Goal: Task Accomplishment & Management: Use online tool/utility

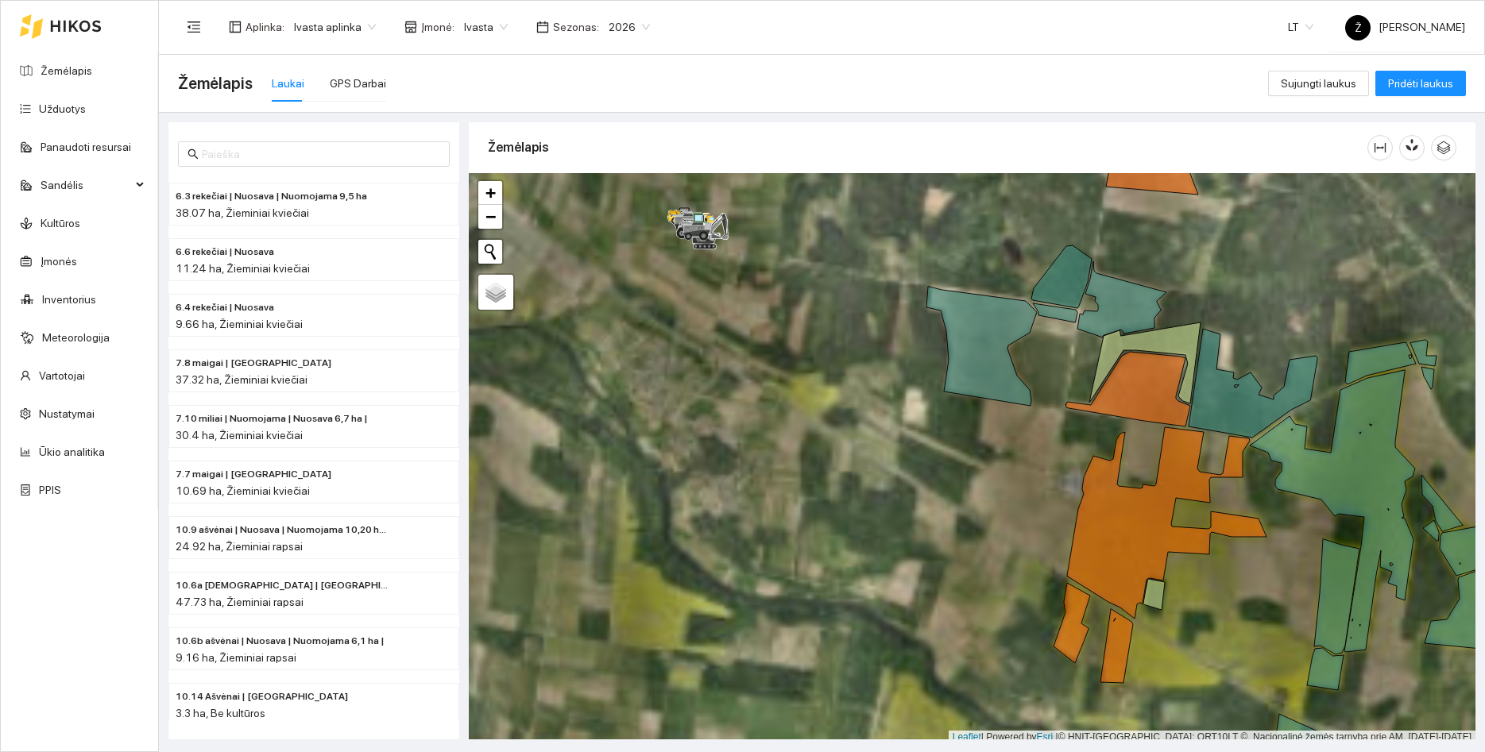
drag, startPoint x: 1223, startPoint y: 309, endPoint x: 872, endPoint y: 276, distance: 352.7
click at [872, 276] on div at bounding box center [972, 458] width 1007 height 571
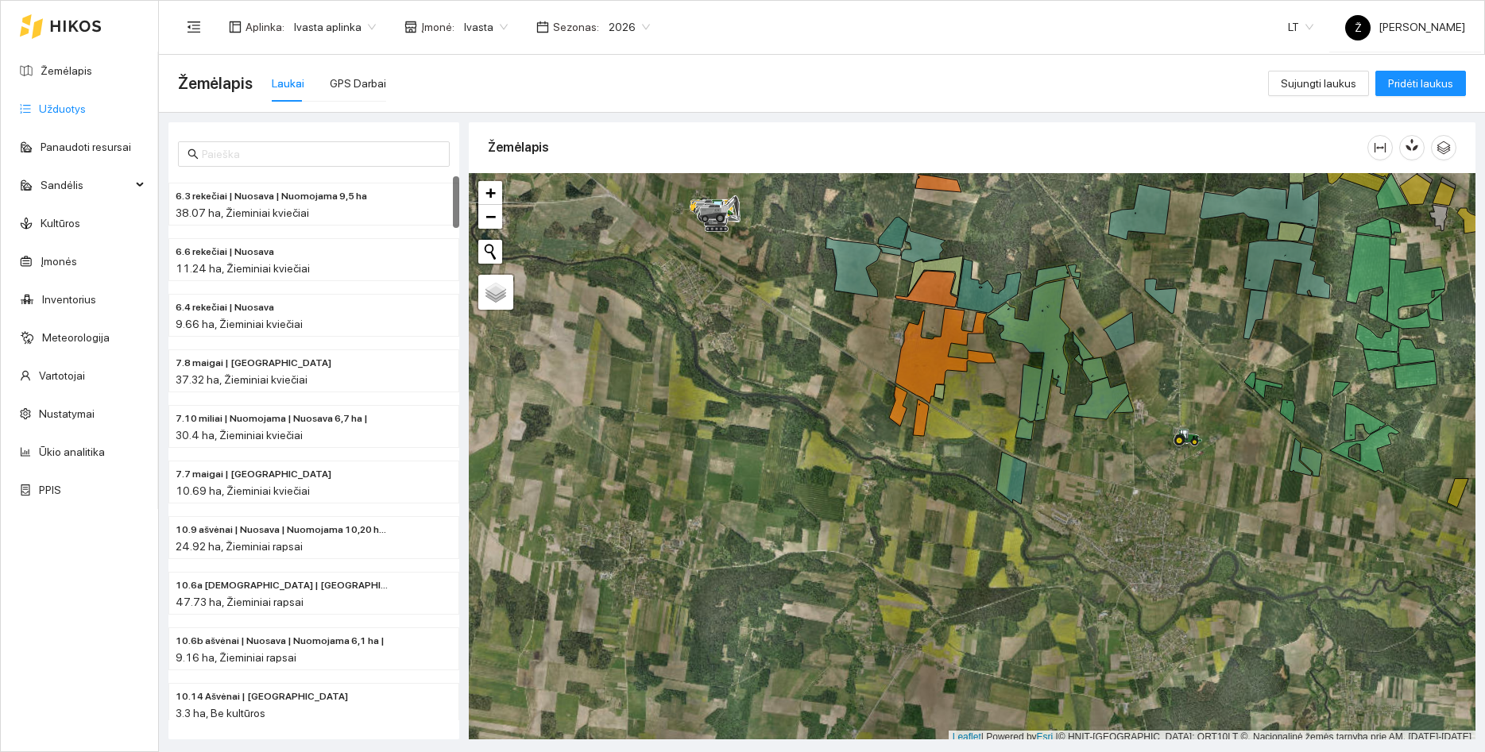
click at [86, 105] on link "Užduotys" at bounding box center [62, 108] width 47 height 13
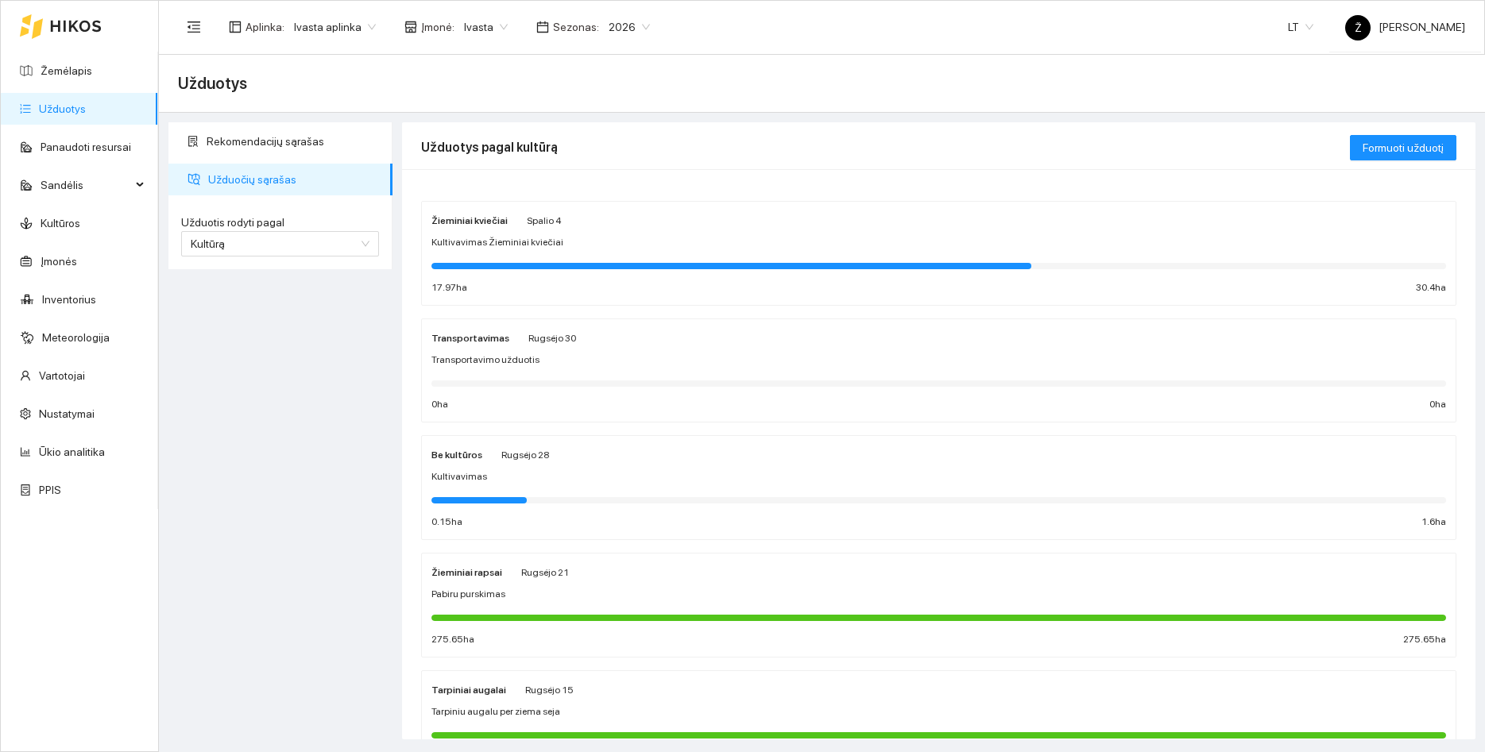
click at [544, 574] on span "Rugsėjo 21" at bounding box center [545, 572] width 48 height 11
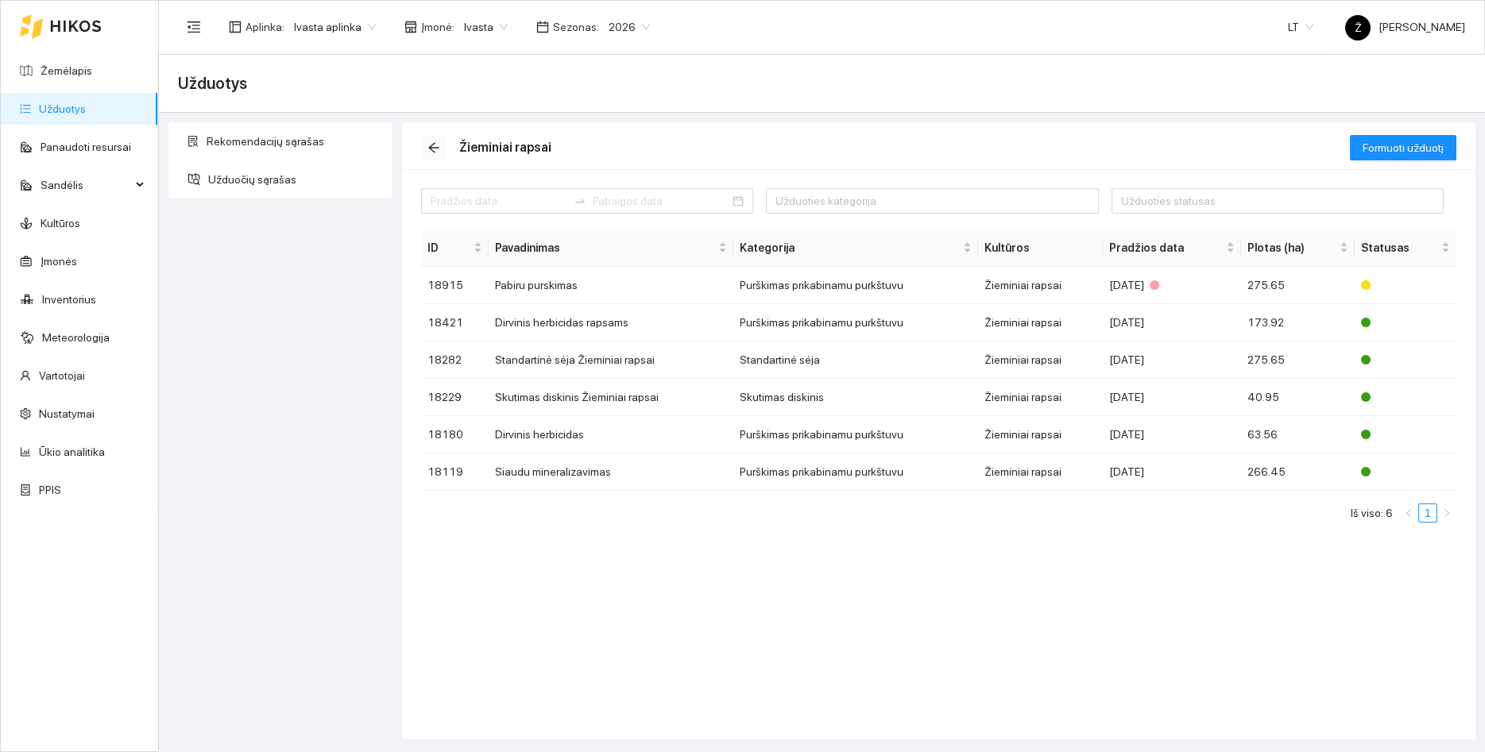
click at [435, 143] on icon "arrow-left" at bounding box center [433, 148] width 10 height 10
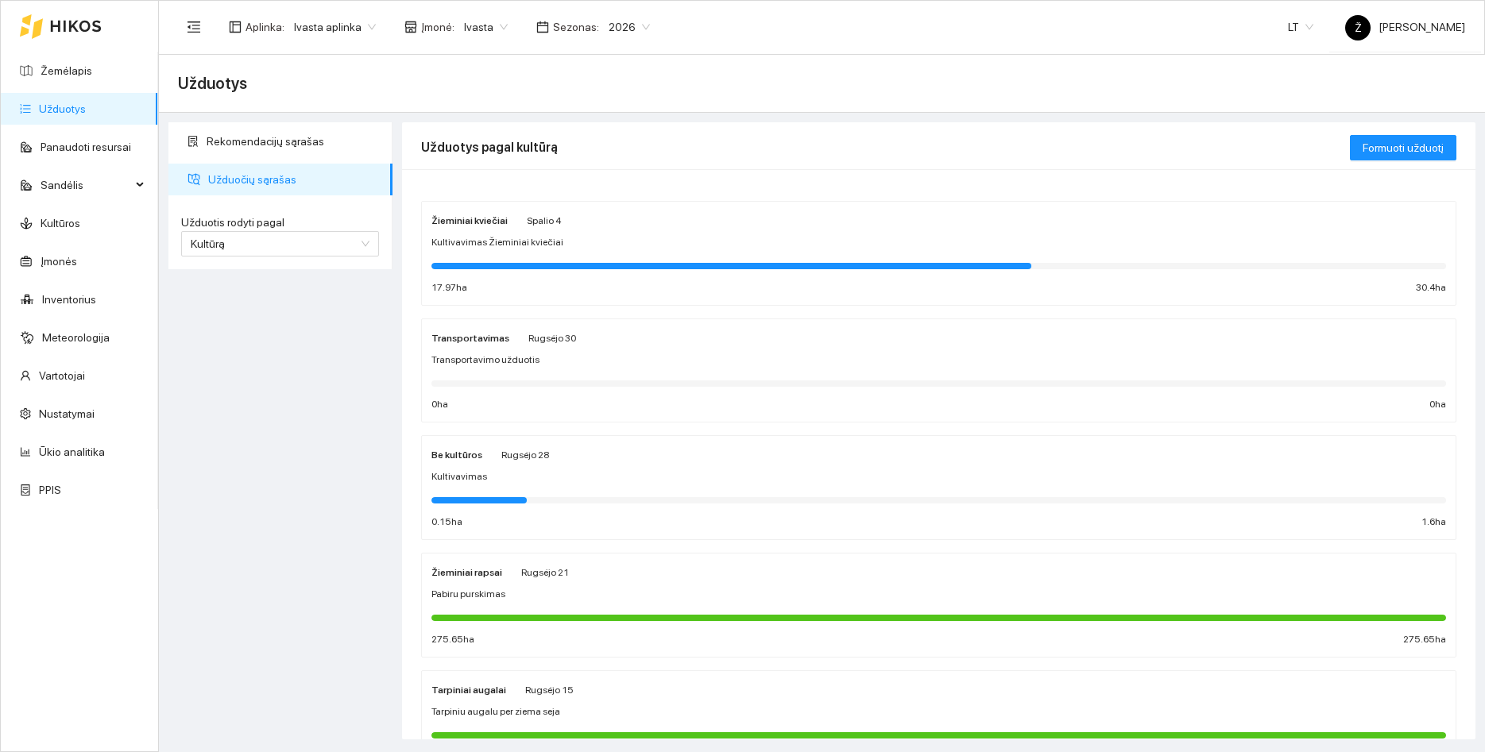
click at [520, 245] on span "Kultivavimas Žieminiai kviečiai" at bounding box center [497, 242] width 132 height 15
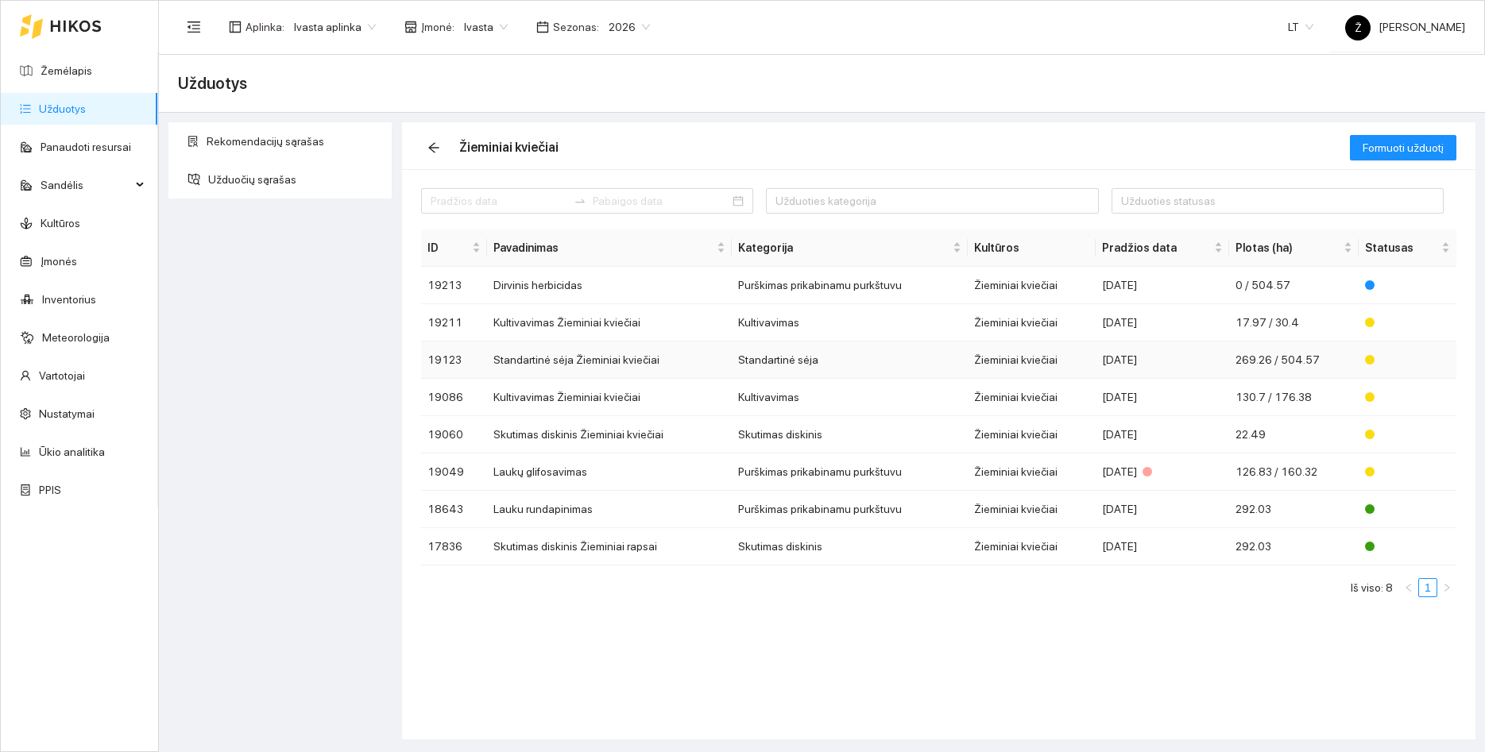
click at [618, 357] on td "Standartinė sėja Žieminiai kviečiai" at bounding box center [609, 360] width 245 height 37
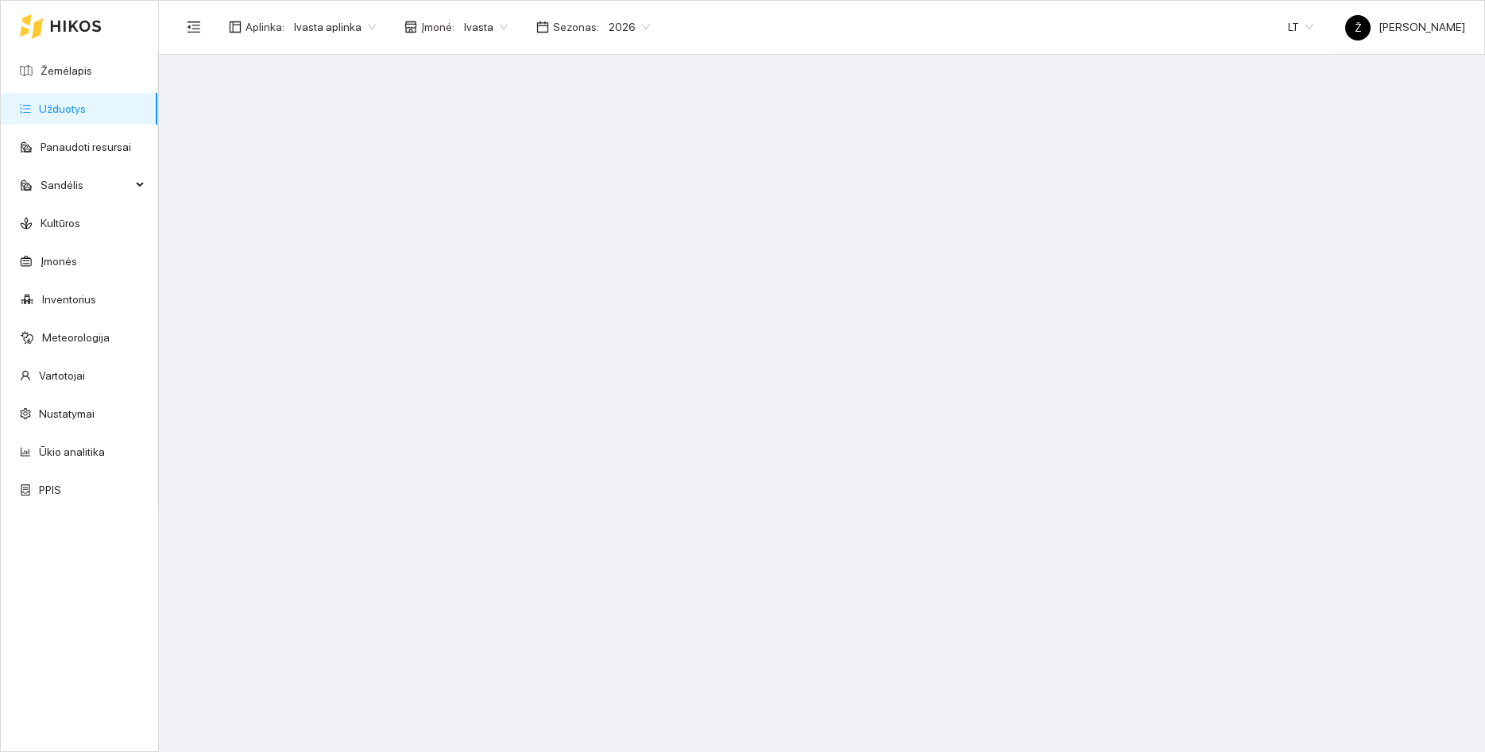
click at [85, 115] on link "Užduotys" at bounding box center [62, 108] width 47 height 13
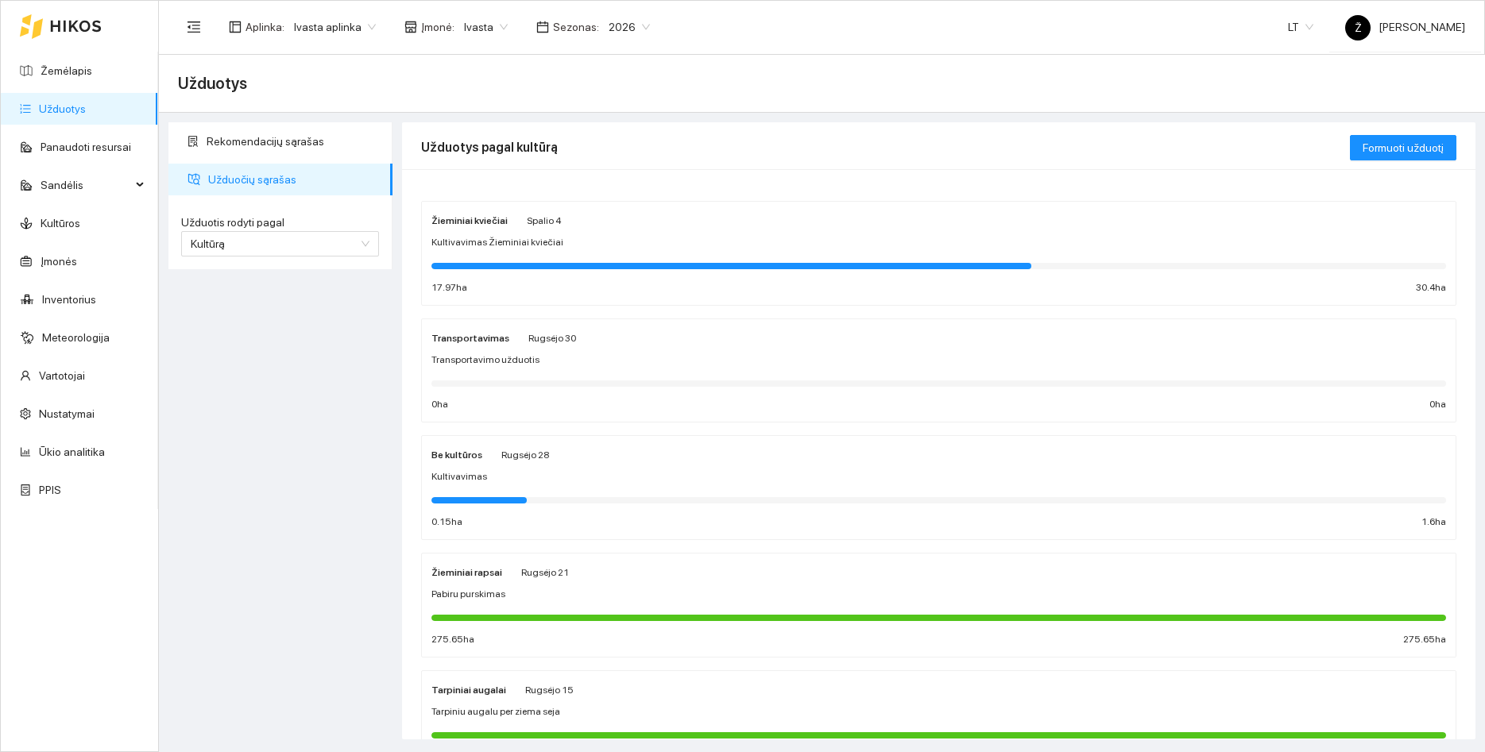
click at [539, 248] on span "Kultivavimas Žieminiai kviečiai" at bounding box center [497, 242] width 132 height 15
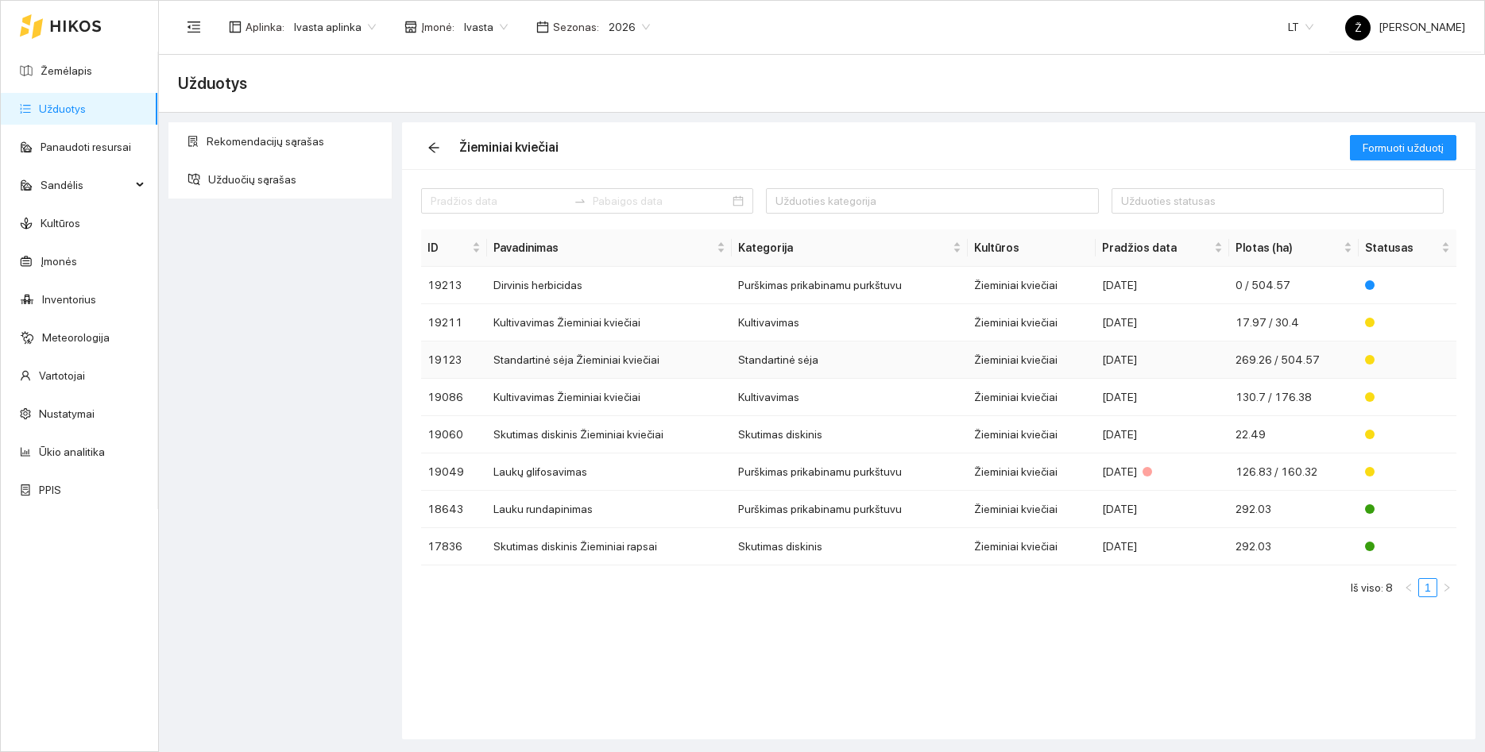
click at [605, 358] on td "Standartinė sėja Žieminiai kviečiai" at bounding box center [609, 360] width 245 height 37
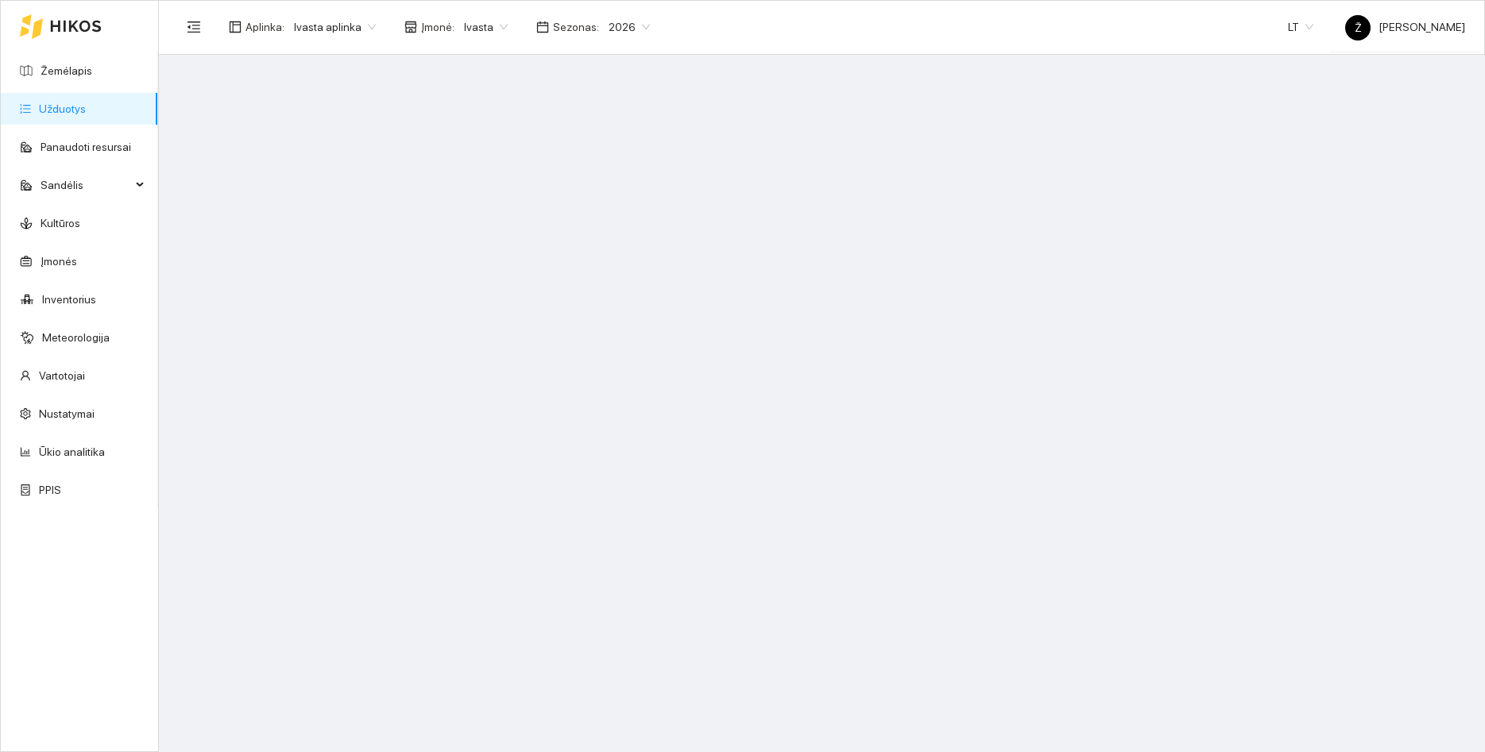
click at [86, 115] on link "Užduotys" at bounding box center [62, 108] width 47 height 13
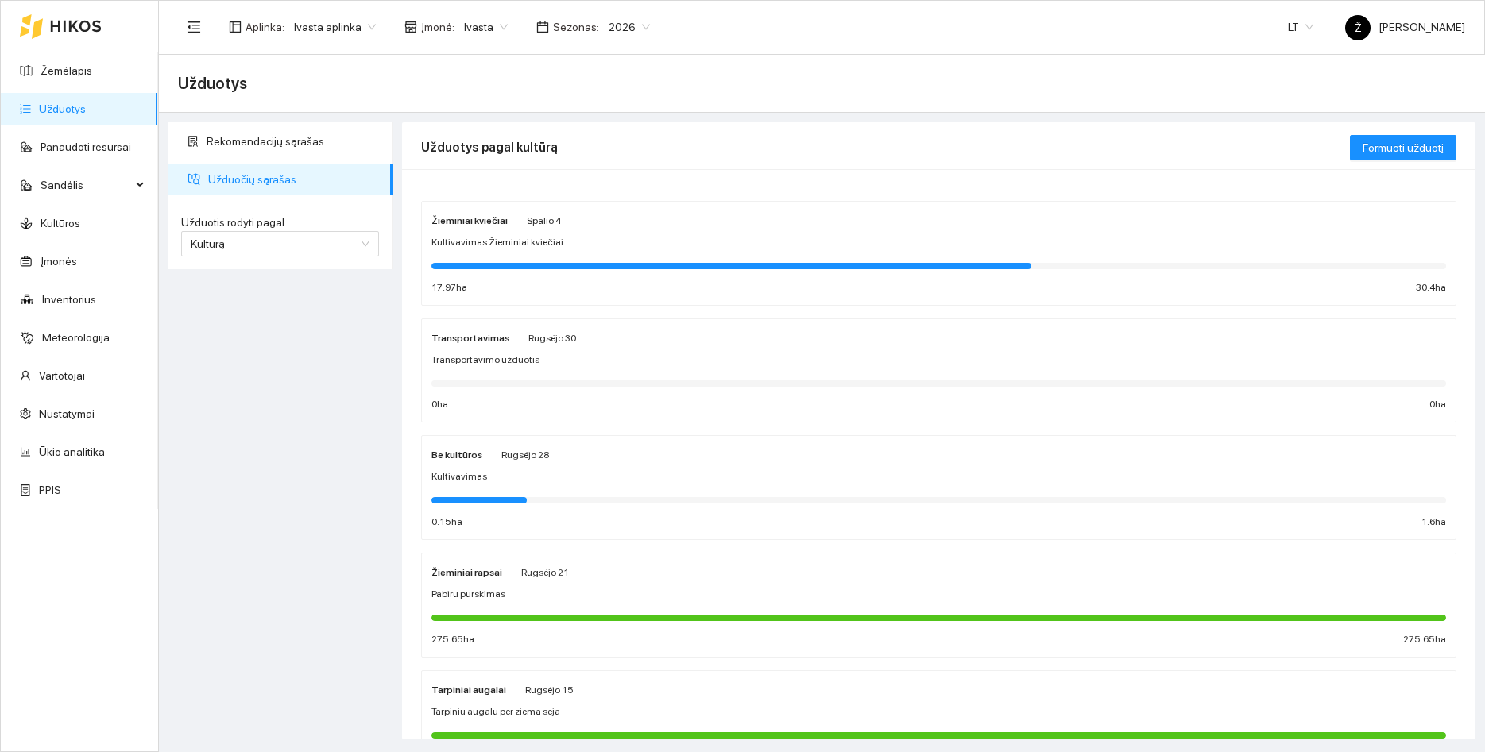
click at [86, 110] on link "Užduotys" at bounding box center [62, 108] width 47 height 13
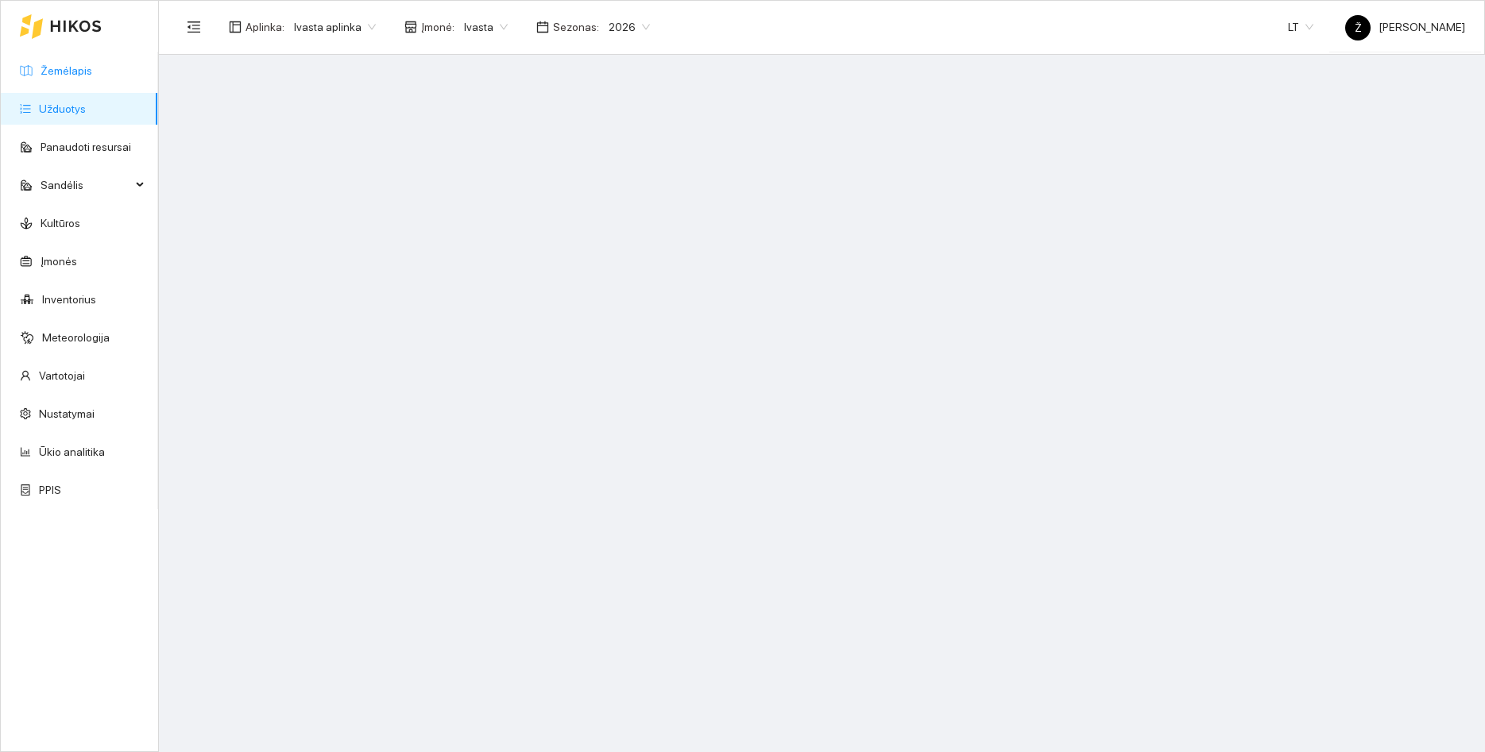
click at [84, 76] on link "Žemėlapis" at bounding box center [67, 70] width 52 height 13
click at [83, 75] on link "Žemėlapis" at bounding box center [67, 70] width 52 height 13
click at [83, 74] on link "Žemėlapis" at bounding box center [67, 70] width 52 height 13
click at [86, 103] on link "Užduotys" at bounding box center [62, 108] width 47 height 13
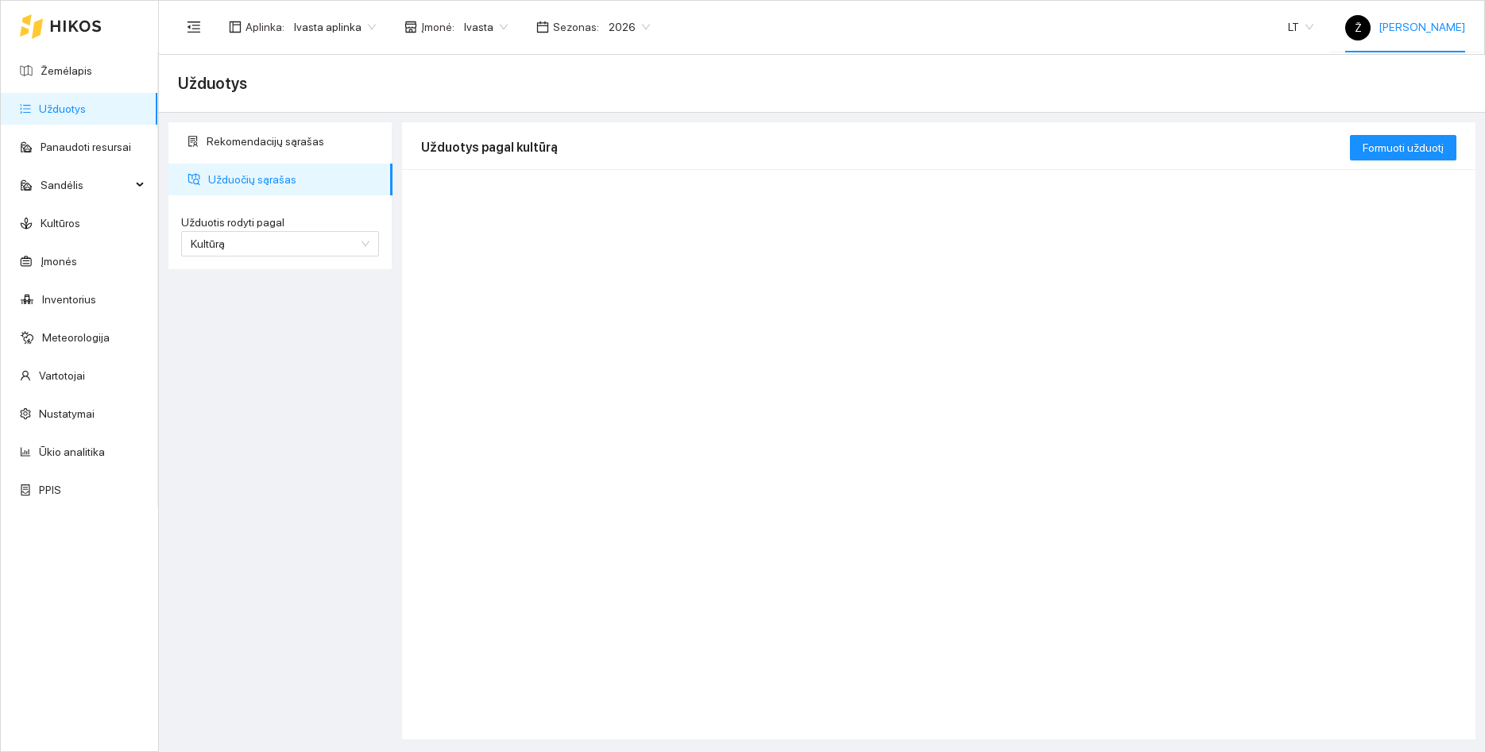
click at [86, 112] on link "Užduotys" at bounding box center [62, 108] width 47 height 13
click at [92, 77] on link "Žemėlapis" at bounding box center [67, 70] width 52 height 13
click at [97, 108] on ul "Žemėlapis Užduotys Panaudoti resursai Sandėlis Kultūros Įmonės Inventorius Mete…" at bounding box center [79, 281] width 157 height 458
